Goal: Find contact information: Find contact information

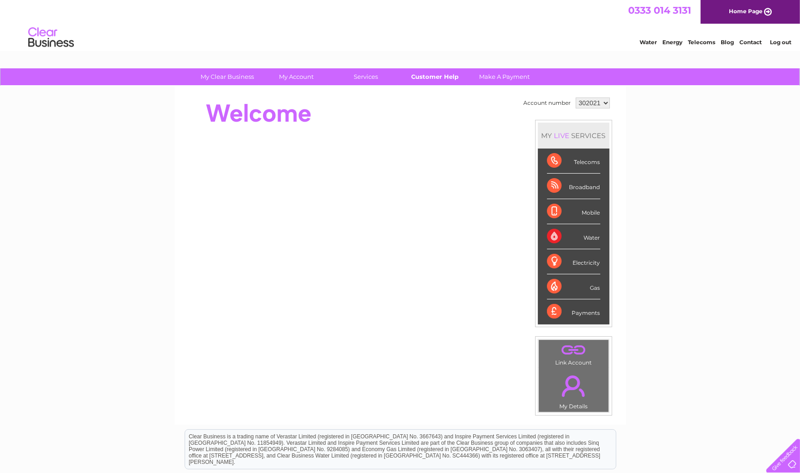
click at [448, 76] on link "Customer Help" at bounding box center [435, 76] width 75 height 17
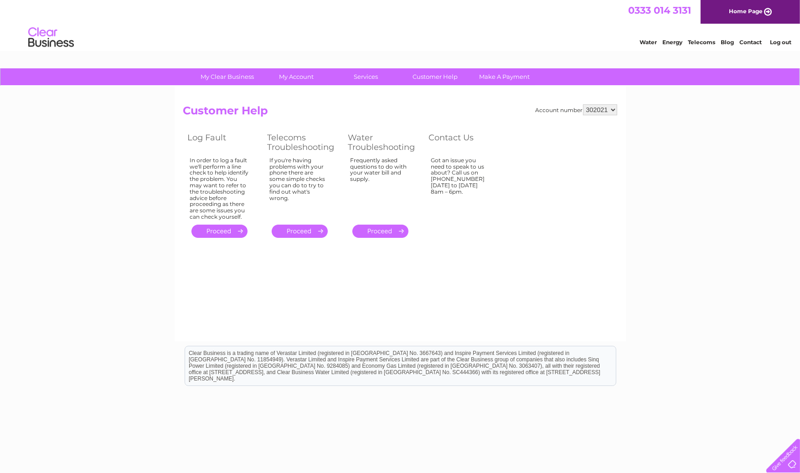
click at [754, 43] on link "Contact" at bounding box center [751, 42] width 22 height 7
